Goal: Task Accomplishment & Management: Manage account settings

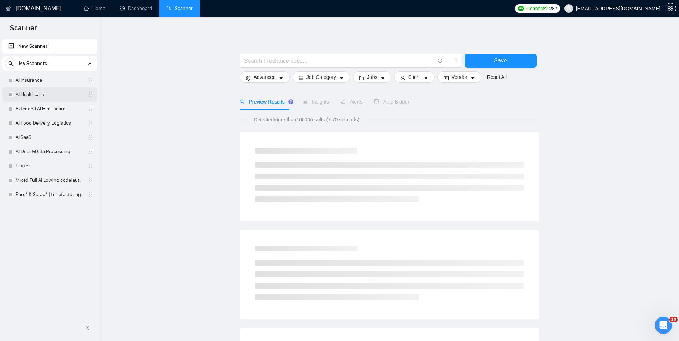
click at [46, 89] on link "AI Healthcare" at bounding box center [50, 94] width 68 height 14
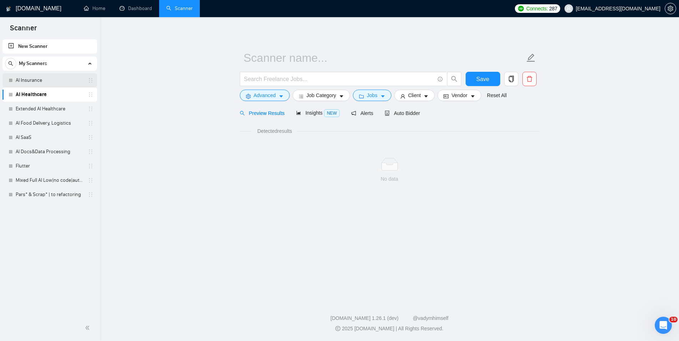
click at [46, 81] on link "AI Insurance" at bounding box center [50, 80] width 68 height 14
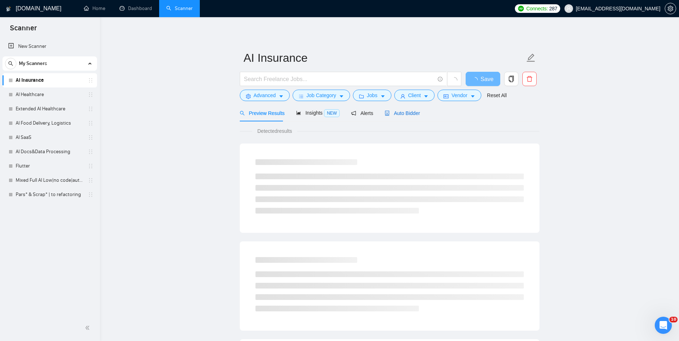
click at [411, 116] on span "Auto Bidder" at bounding box center [402, 113] width 35 height 6
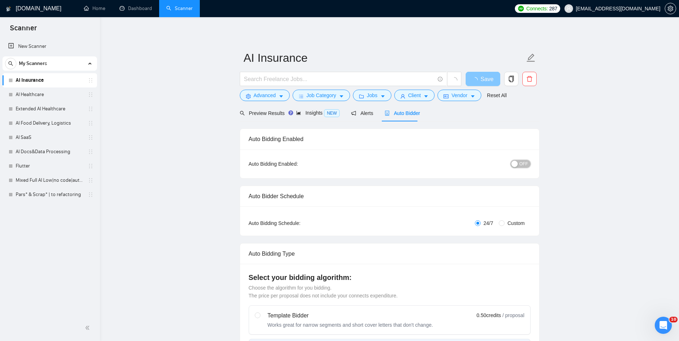
click at [517, 162] on div "button" at bounding box center [514, 164] width 6 height 6
click at [486, 77] on span "Save" at bounding box center [482, 79] width 13 height 9
click at [34, 91] on link "AI Healthcare" at bounding box center [50, 94] width 68 height 14
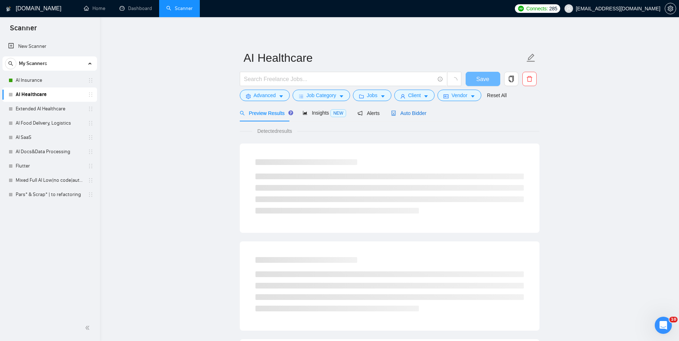
click at [400, 114] on span "Auto Bidder" at bounding box center [408, 113] width 35 height 6
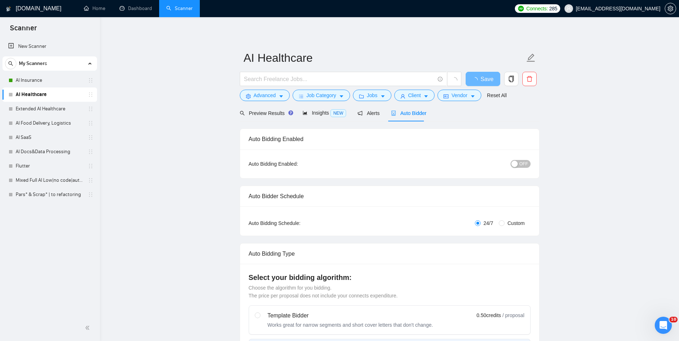
click at [517, 167] on div "button" at bounding box center [514, 164] width 6 height 6
click at [54, 107] on link "Extended AI Healthcare" at bounding box center [50, 109] width 68 height 14
click at [483, 76] on span "Save" at bounding box center [482, 79] width 13 height 9
checkbox input "true"
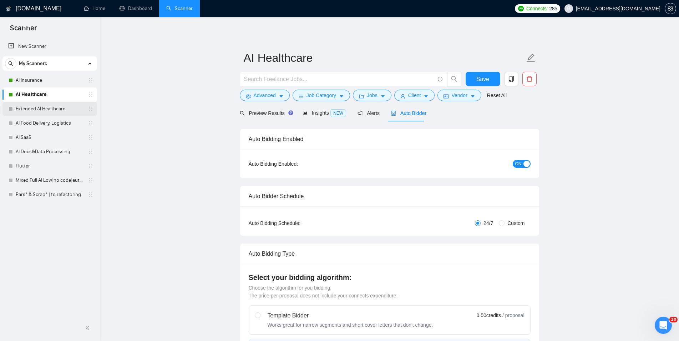
click at [53, 105] on link "Extended AI Healthcare" at bounding box center [50, 109] width 68 height 14
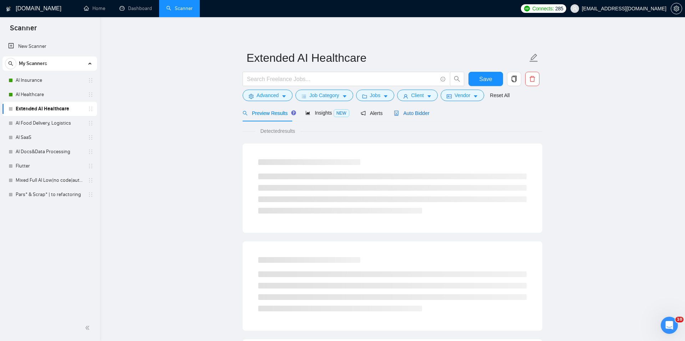
click at [424, 111] on span "Auto Bidder" at bounding box center [411, 113] width 35 height 6
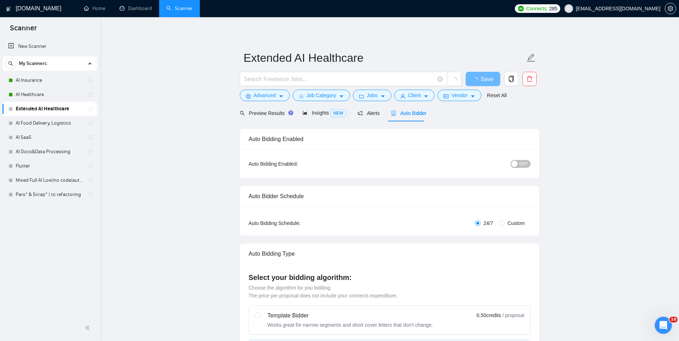
checkbox input "true"
click at [517, 166] on div "button" at bounding box center [514, 164] width 6 height 6
click at [478, 79] on span "Save" at bounding box center [482, 79] width 13 height 9
click at [57, 119] on link "AI Food Delivery, Logistics" at bounding box center [50, 123] width 68 height 14
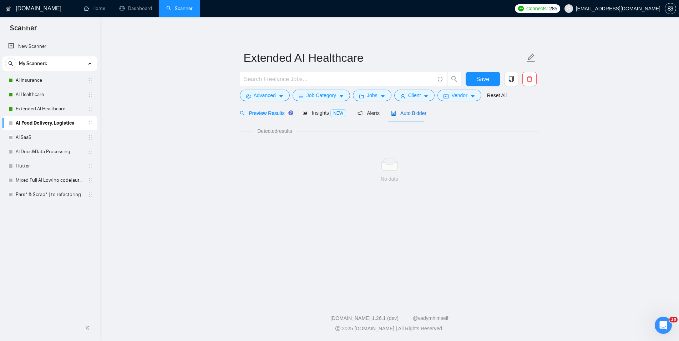
click at [414, 111] on span "Auto Bidder" at bounding box center [408, 113] width 35 height 6
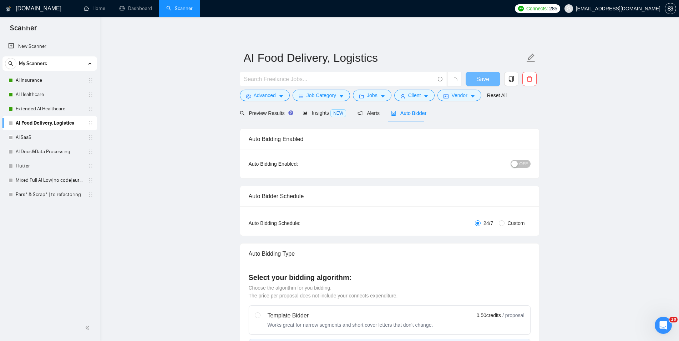
click at [518, 164] on div "button" at bounding box center [514, 164] width 6 height 6
checkbox input "true"
click at [483, 79] on button "Save" at bounding box center [483, 79] width 35 height 14
click at [483, 79] on span "Save" at bounding box center [482, 79] width 13 height 9
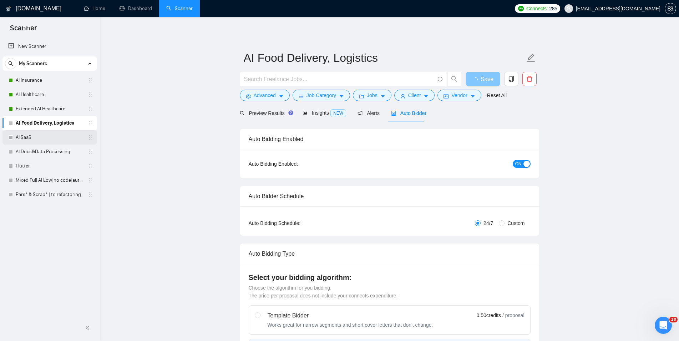
click at [48, 135] on link "AI SaaS" at bounding box center [50, 137] width 68 height 14
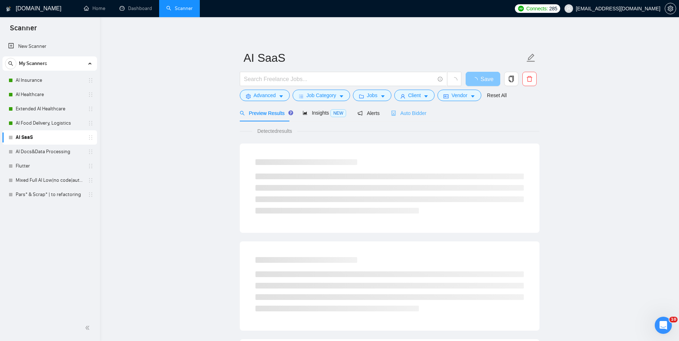
click at [396, 108] on div "Auto Bidder" at bounding box center [408, 113] width 35 height 17
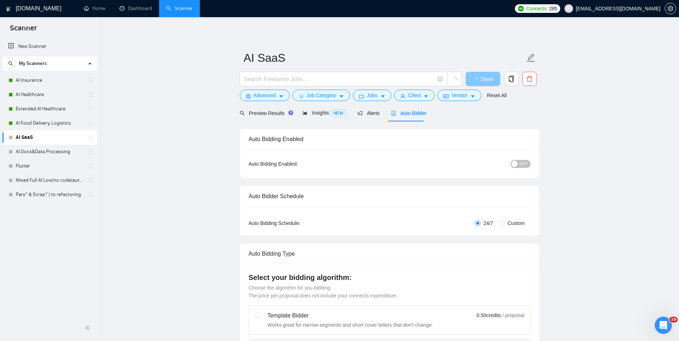
click at [531, 161] on div "Auto Bidding Enabled: OFF" at bounding box center [389, 164] width 299 height 29
click at [523, 166] on span "OFF" at bounding box center [524, 164] width 9 height 8
click at [484, 80] on span "Save" at bounding box center [482, 79] width 13 height 9
click at [37, 150] on link "AI Docs&Data Processing" at bounding box center [50, 152] width 68 height 14
click at [414, 112] on span "Auto Bidder" at bounding box center [408, 113] width 35 height 6
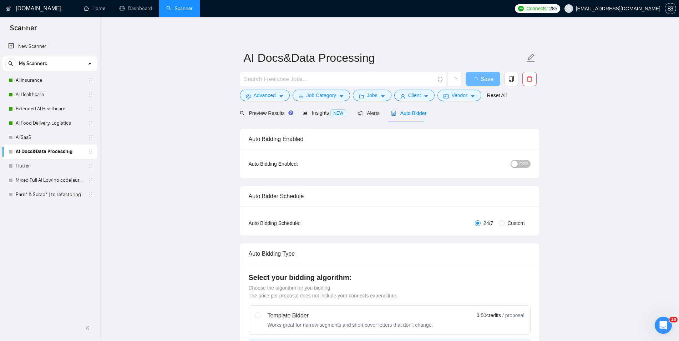
click at [516, 161] on div "button" at bounding box center [514, 164] width 6 height 6
click at [488, 80] on span "Save" at bounding box center [482, 79] width 13 height 9
click at [55, 162] on link "Flutter" at bounding box center [50, 166] width 68 height 14
click at [403, 110] on span "Auto Bidder" at bounding box center [408, 113] width 35 height 6
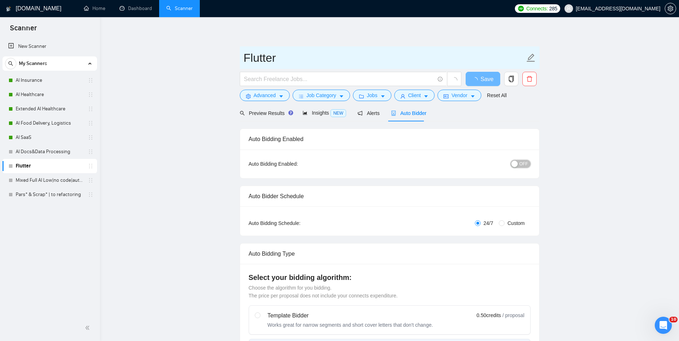
click at [521, 161] on span "OFF" at bounding box center [524, 164] width 9 height 8
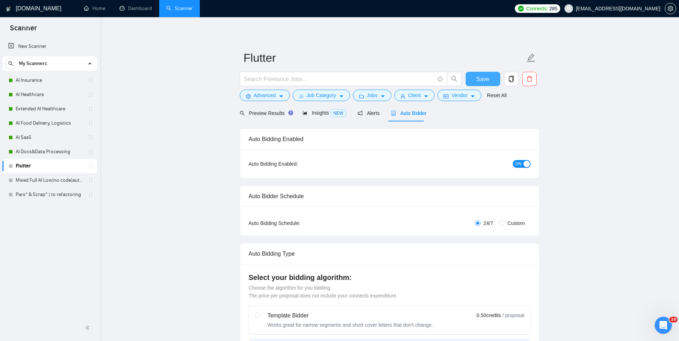
click at [481, 79] on span "Save" at bounding box center [482, 79] width 13 height 9
click at [46, 182] on link "Mixed Full AI Low|no code|automations" at bounding box center [50, 180] width 68 height 14
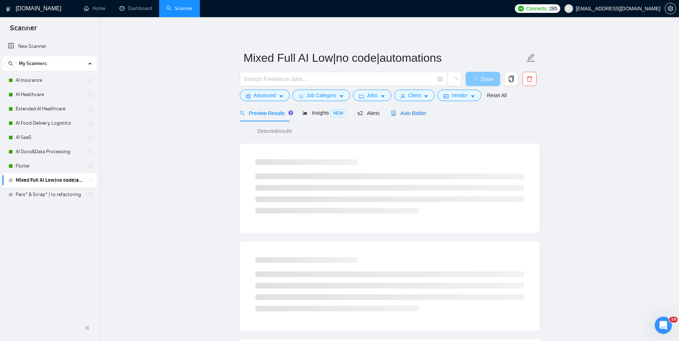
click at [404, 112] on span "Auto Bidder" at bounding box center [408, 113] width 35 height 6
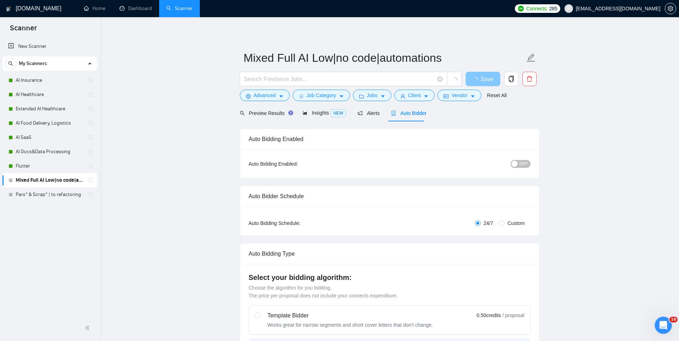
checkbox input "true"
click at [522, 164] on span "OFF" at bounding box center [524, 164] width 9 height 8
click at [64, 197] on link "Pars* & Scrap* | to refactoring" at bounding box center [50, 194] width 68 height 14
click at [474, 81] on button "Save" at bounding box center [483, 79] width 35 height 14
click at [27, 197] on link "Pars* & Scrap* | to refactoring" at bounding box center [50, 194] width 68 height 14
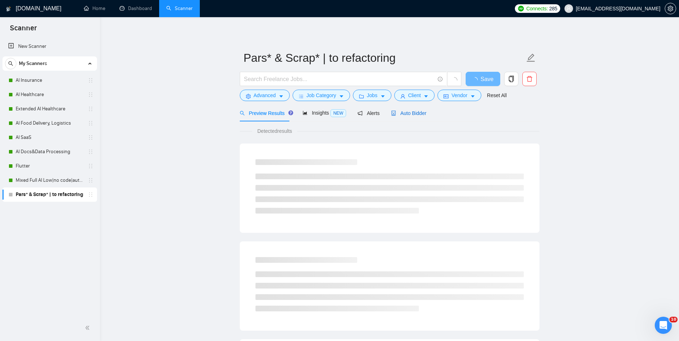
click at [411, 110] on span "Auto Bidder" at bounding box center [408, 113] width 35 height 6
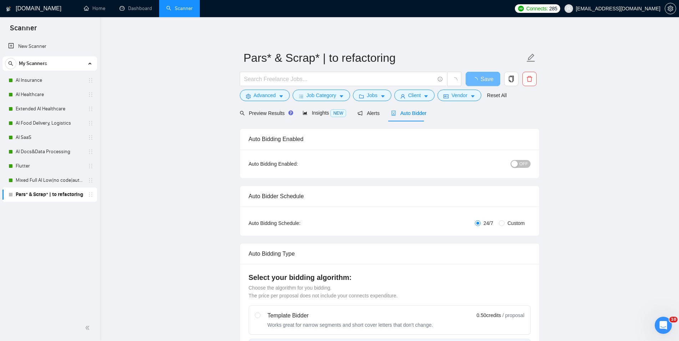
click at [520, 163] on button "OFF" at bounding box center [521, 164] width 20 height 8
click at [478, 73] on button "Save" at bounding box center [483, 79] width 35 height 14
